Goal: Information Seeking & Learning: Check status

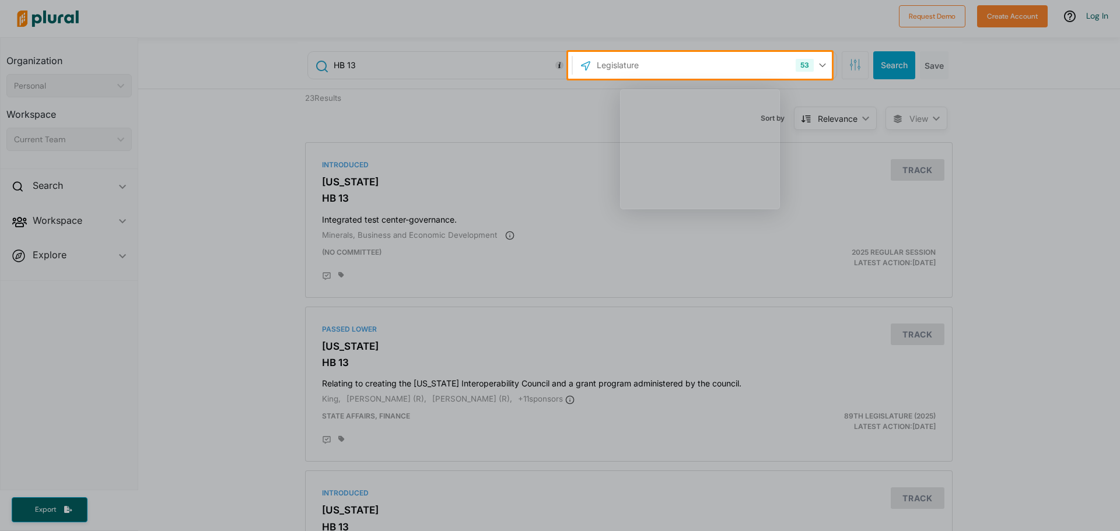
click at [680, 76] on div "Product tour overlay" at bounding box center [560, 265] width 1120 height 531
click at [817, 67] on div "Product tour overlay" at bounding box center [560, 265] width 1120 height 531
click at [819, 61] on div "Product tour overlay" at bounding box center [560, 265] width 1120 height 531
click at [650, 70] on div "Product tour overlay" at bounding box center [560, 265] width 1120 height 531
click at [593, 65] on div "Product tour overlay" at bounding box center [560, 265] width 1120 height 531
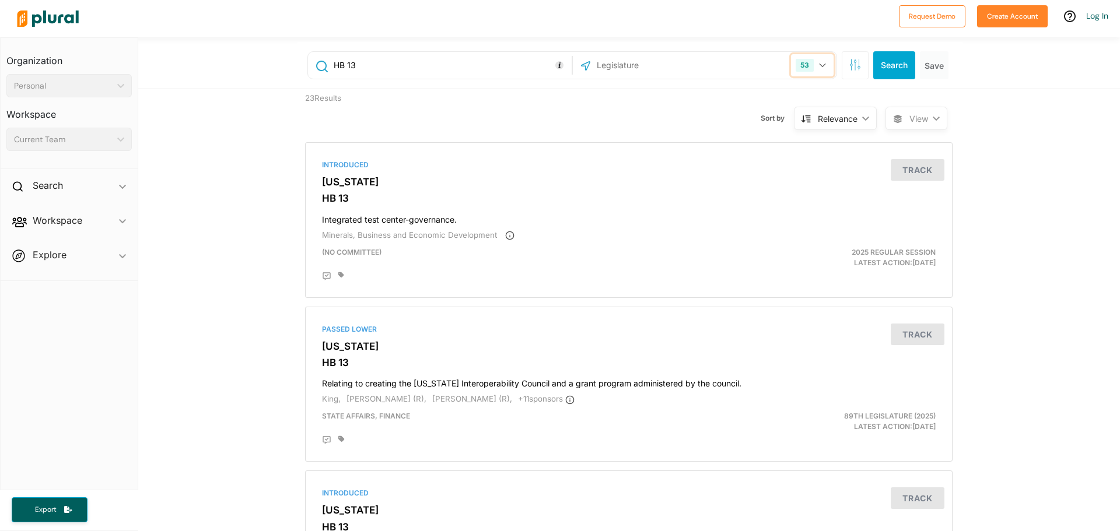
click at [816, 62] on button "53" at bounding box center [812, 65] width 43 height 22
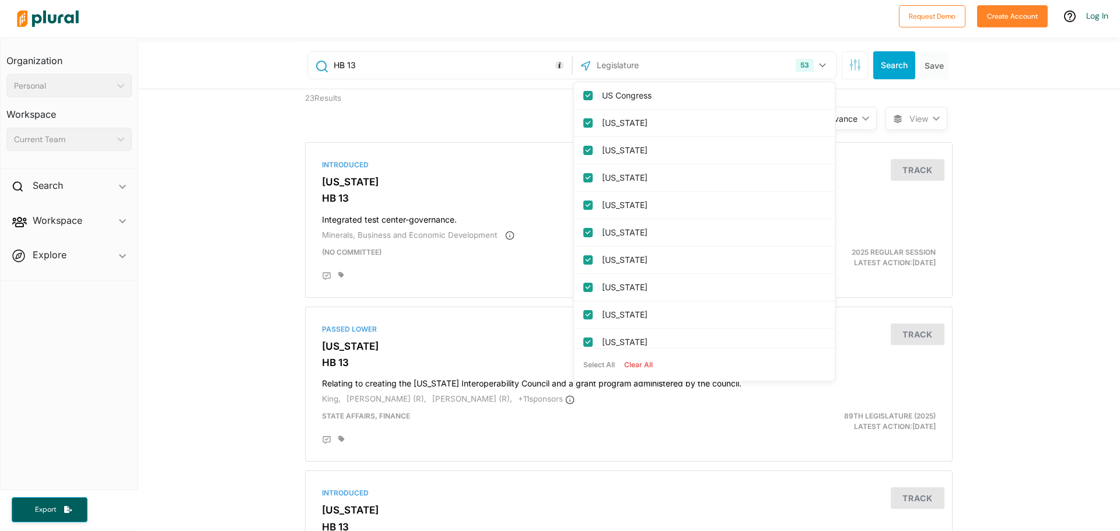
click at [629, 365] on button "Clear All" at bounding box center [638, 364] width 38 height 17
checkbox input "false"
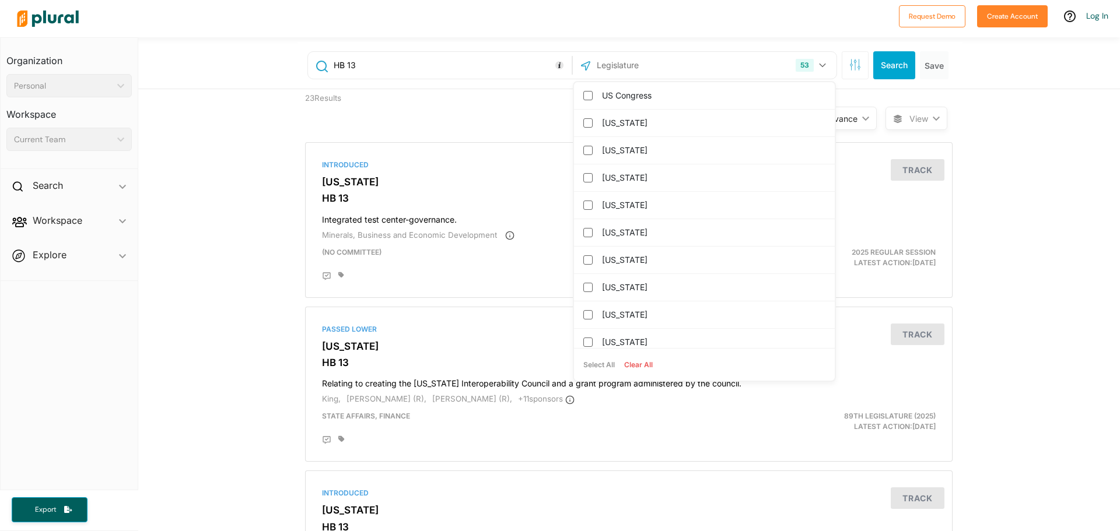
checkbox input "false"
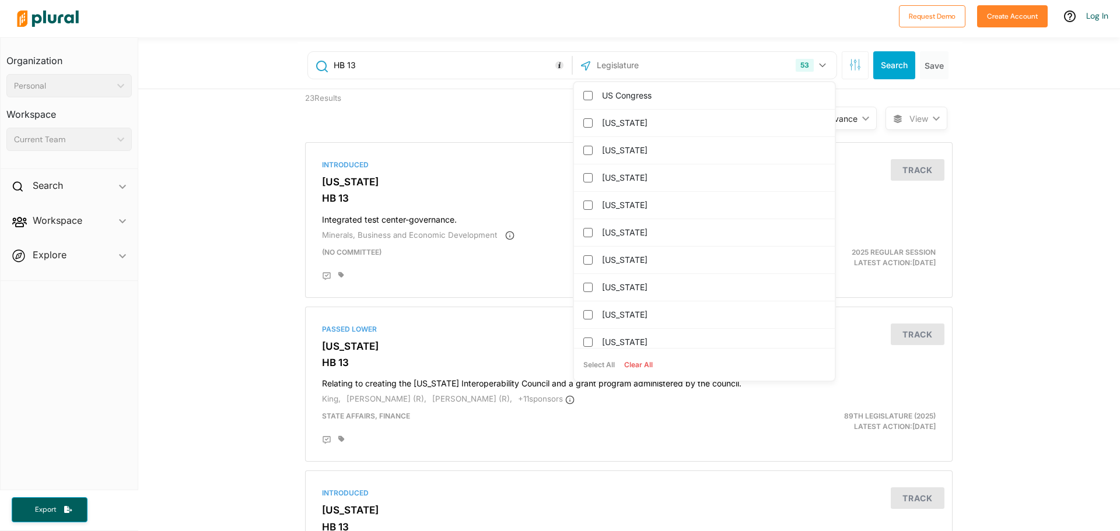
checkbox columbia "false"
checkbox input "false"
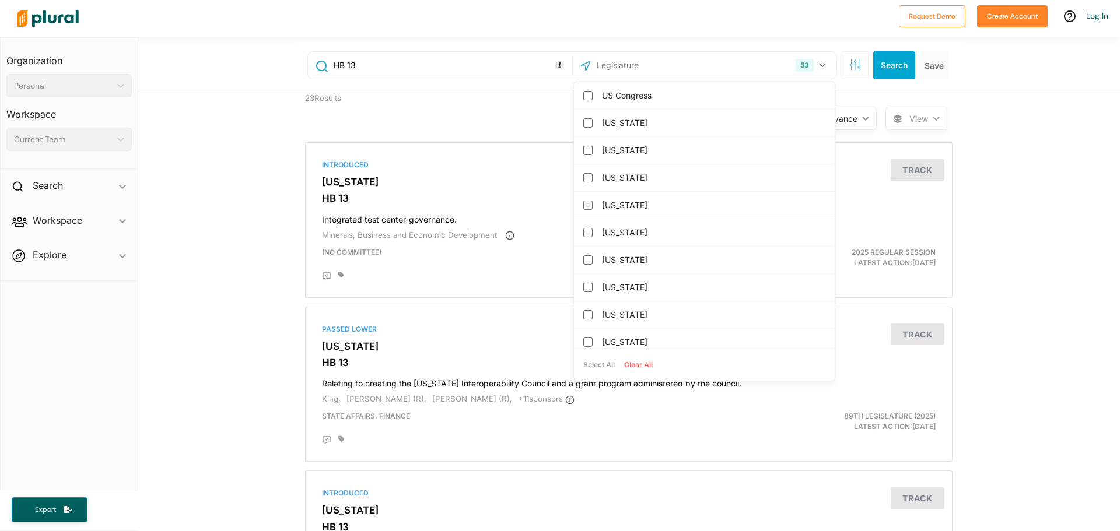
checkbox input "false"
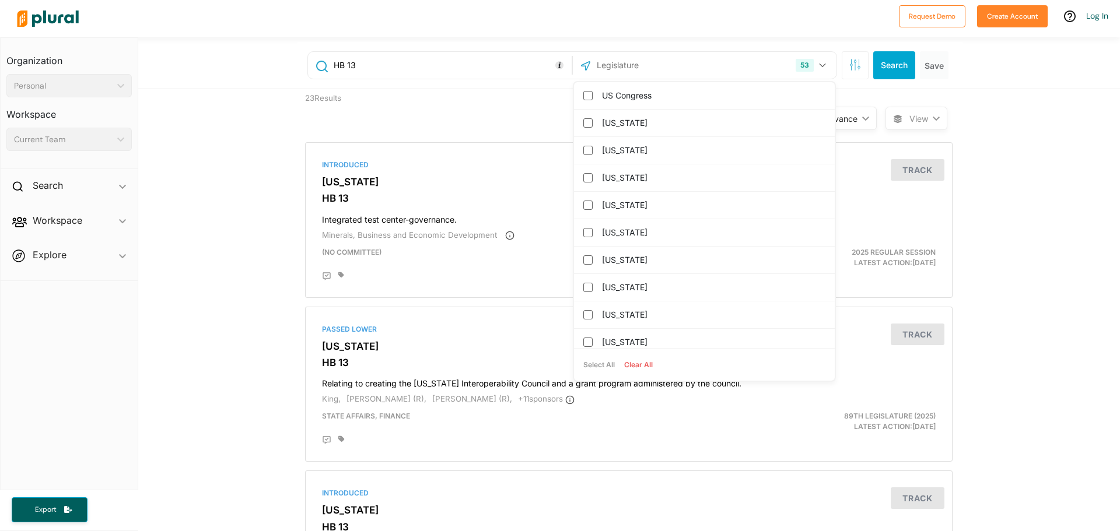
checkbox input "false"
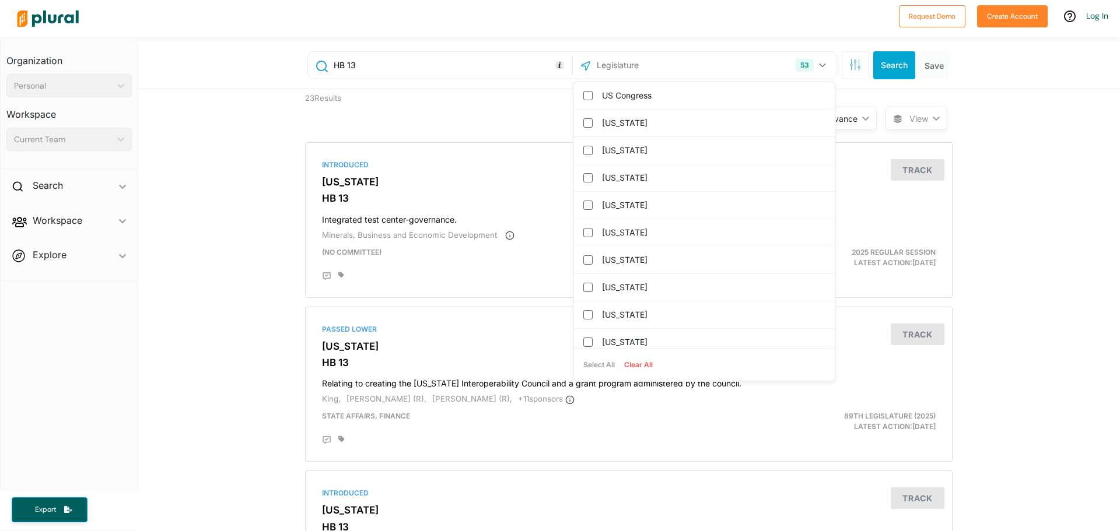
checkbox input "false"
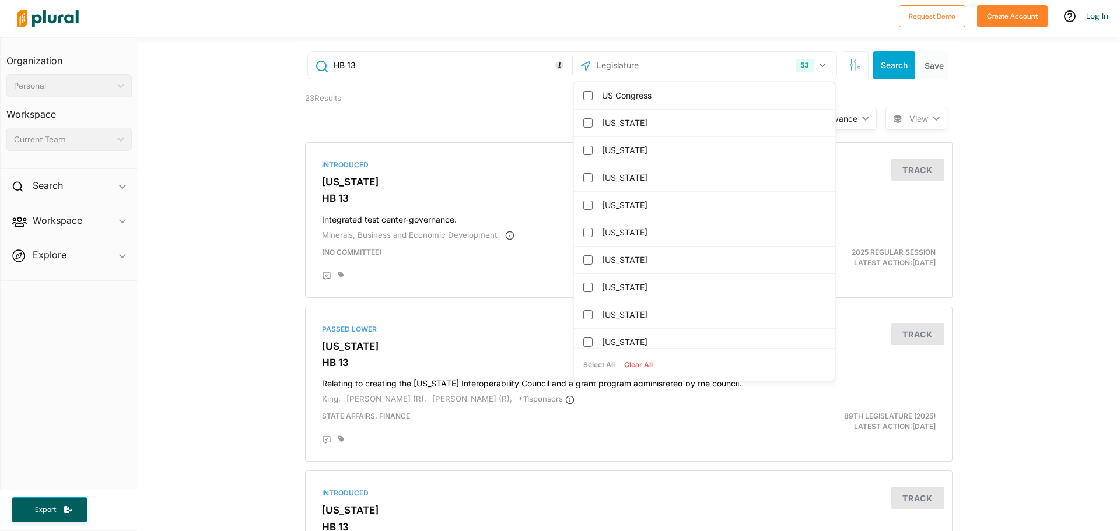
checkbox input "false"
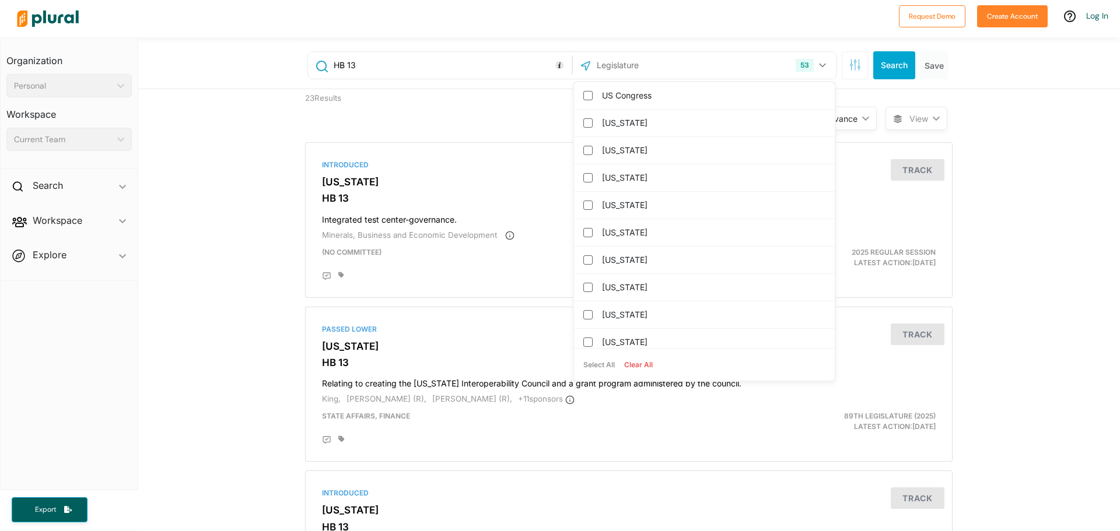
checkbox input "false"
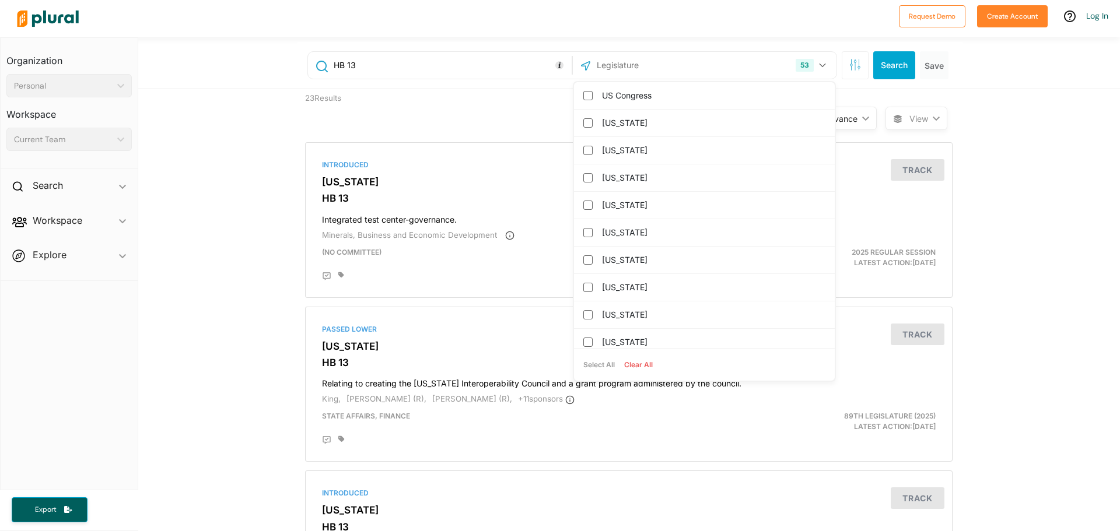
checkbox input "false"
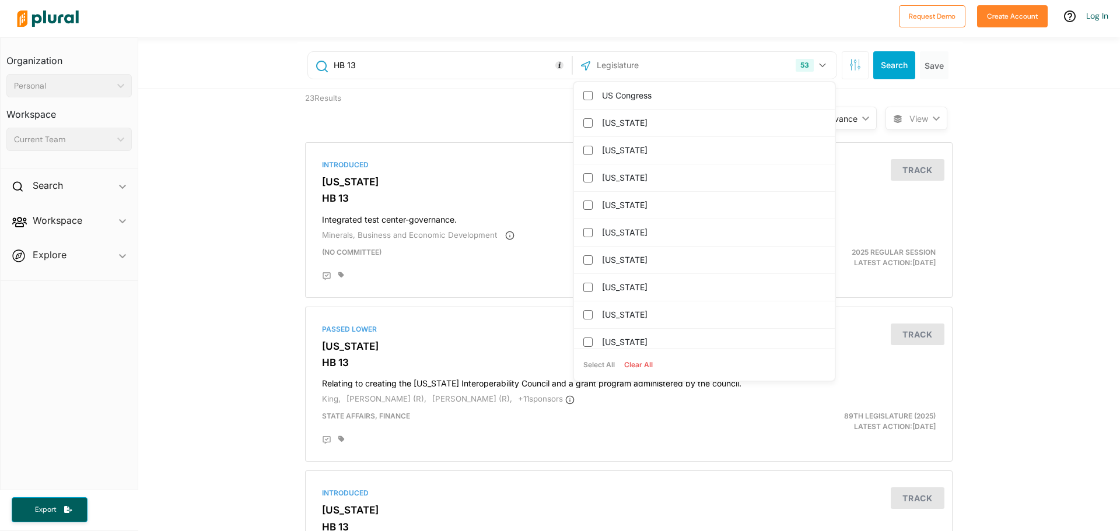
checkbox input "false"
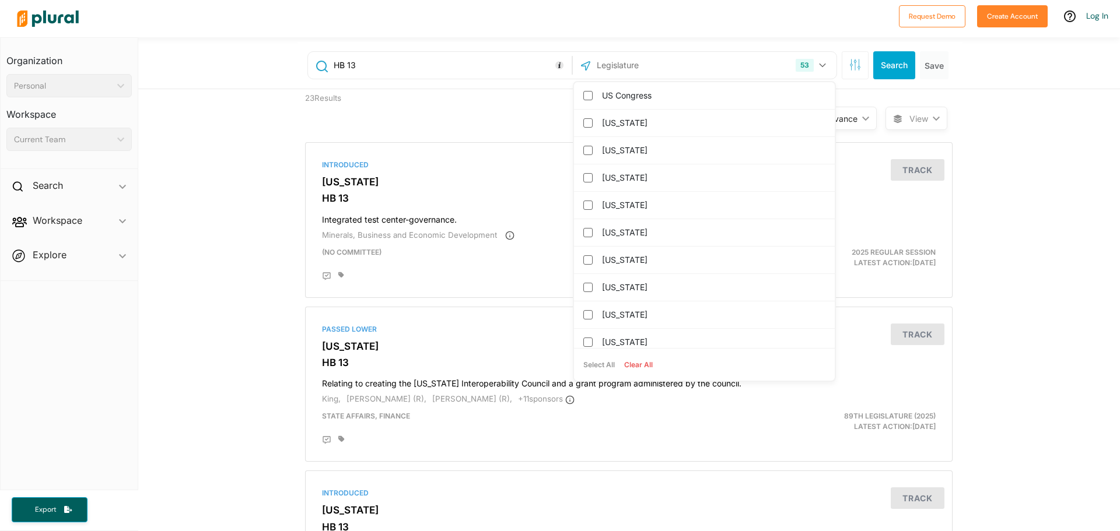
checkbox input "false"
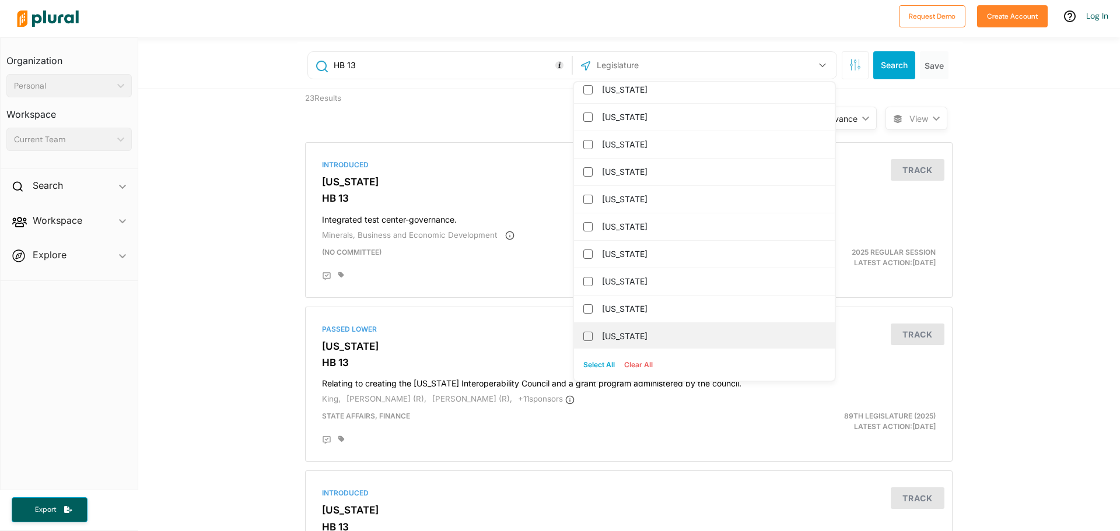
scroll to position [117, 0]
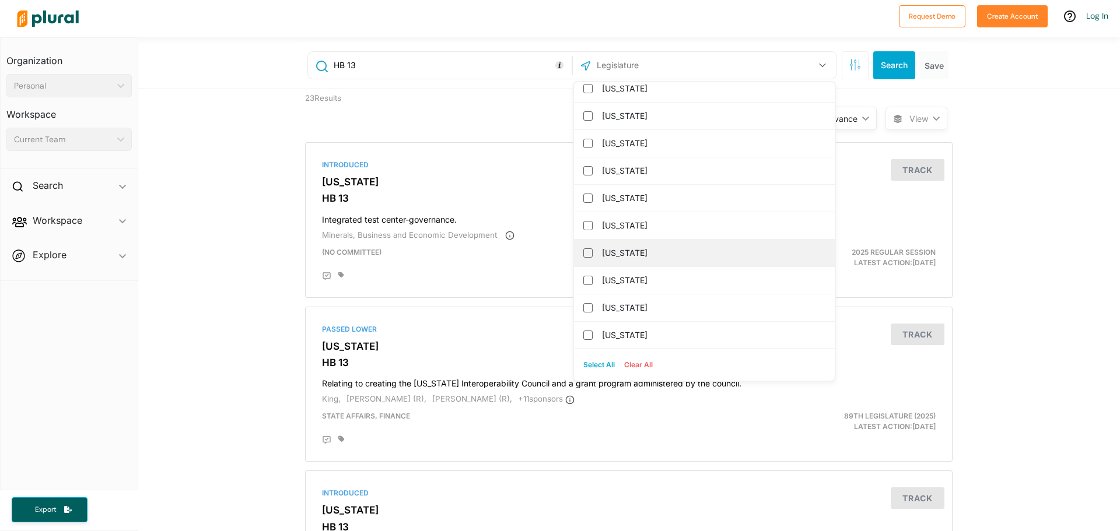
click at [603, 262] on div "[US_STATE]" at bounding box center [704, 253] width 261 height 27
click at [583, 254] on input "[US_STATE]" at bounding box center [587, 252] width 9 height 9
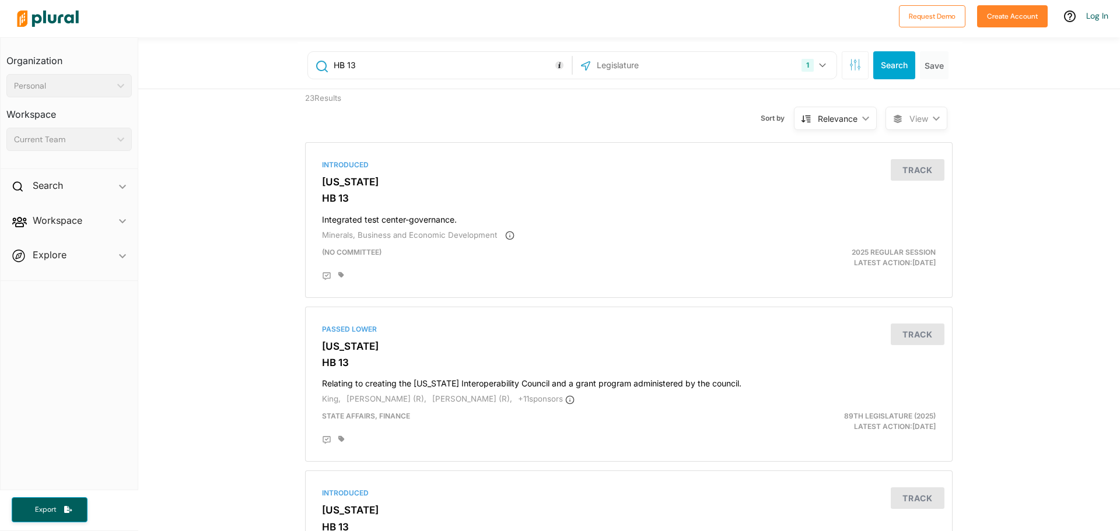
click at [511, 113] on div "Sort by Relevance ic_keyboard_arrow_down Relevance Latest Action Latest Action …" at bounding box center [691, 111] width 388 height 44
click at [885, 62] on button "Search" at bounding box center [894, 65] width 42 height 28
